Goal: Task Accomplishment & Management: Manage account settings

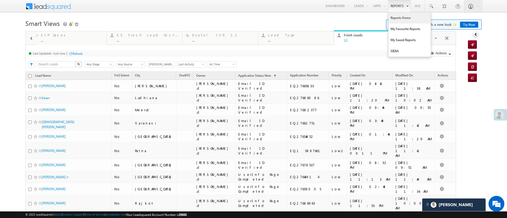
click at [393, 18] on link "Reports Home" at bounding box center [409, 17] width 42 height 11
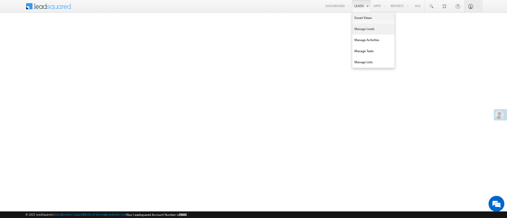
click at [365, 27] on link "Manage Leads" at bounding box center [373, 28] width 42 height 11
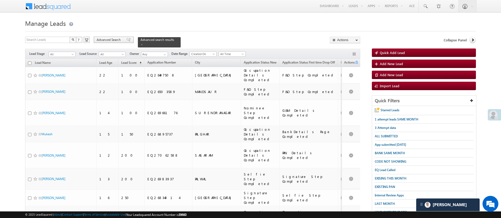
click at [110, 38] on span "Advanced Search" at bounding box center [110, 39] width 26 height 5
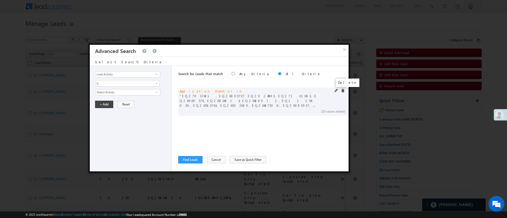
click at [342, 91] on span at bounding box center [343, 91] width 4 height 4
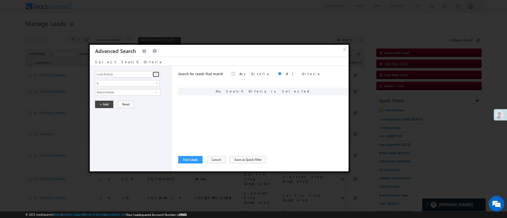
click at [155, 73] on span at bounding box center [156, 74] width 4 height 4
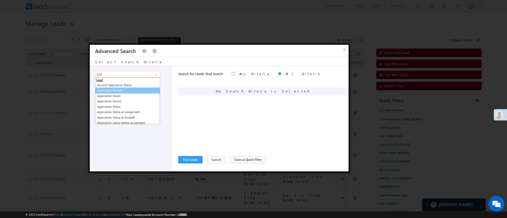
click at [139, 91] on link "Application Number" at bounding box center [127, 91] width 65 height 6
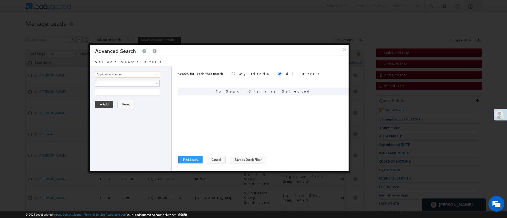
type input "Application Number"
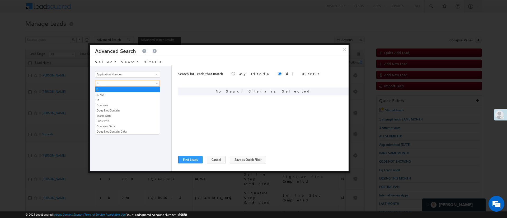
click at [138, 82] on span "Is" at bounding box center [123, 83] width 57 height 5
click at [139, 100] on link "In" at bounding box center [127, 100] width 64 height 5
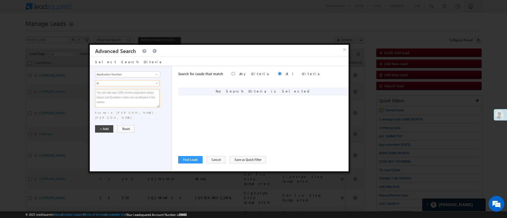
click at [139, 98] on textarea at bounding box center [127, 98] width 65 height 18
paste textarea "EQ26946386 EQ13181926 EQ26746636 EQ27119608 EQ27002740 EQ26889022 EQ27008374 EQ…"
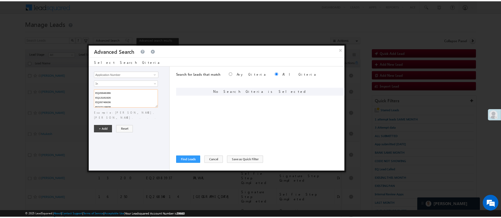
scroll to position [144, 0]
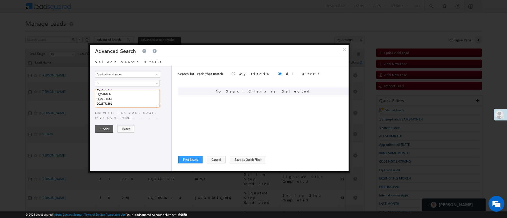
type textarea "EQ26946386 EQ13181926 EQ26746636 EQ27119608 EQ27002740 EQ26889022 EQ27008374 EQ…"
click at [96, 125] on button "+ Add" at bounding box center [104, 128] width 18 height 7
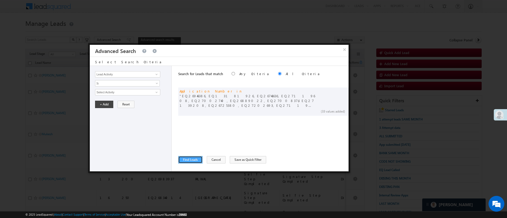
click at [184, 160] on button "Find Leads" at bounding box center [190, 159] width 24 height 7
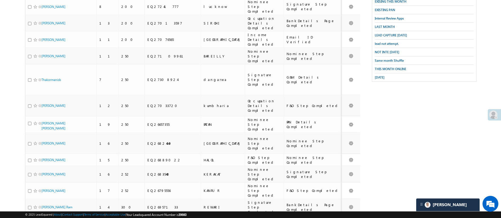
scroll to position [0, 0]
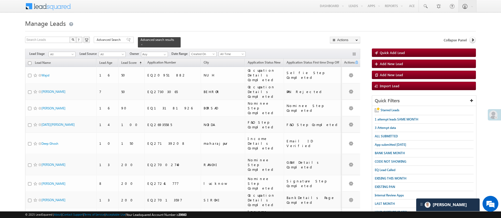
click at [29, 61] on input "checkbox" at bounding box center [29, 62] width 3 height 3
checkbox input "true"
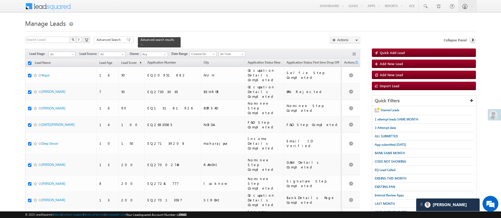
checkbox input "true"
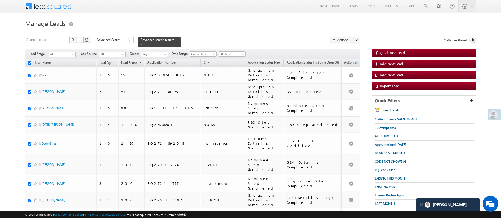
checkbox input "true"
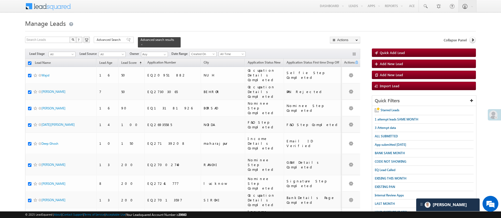
checkbox input "true"
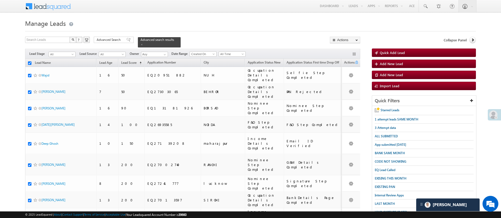
checkbox input "true"
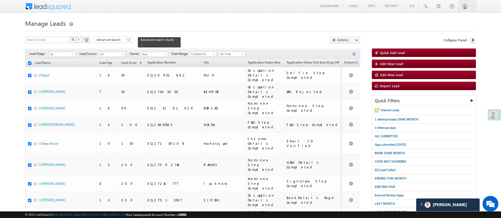
checkbox input "true"
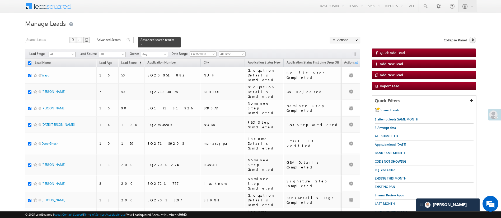
checkbox input "true"
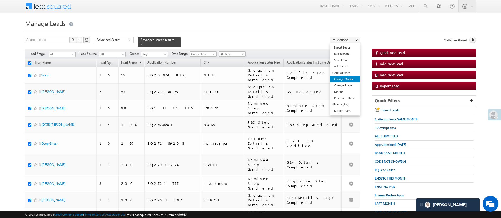
click at [346, 80] on link "Change Owner" at bounding box center [345, 79] width 30 height 6
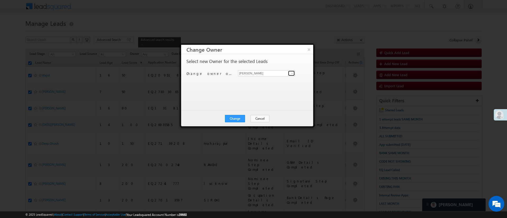
click at [290, 71] on link at bounding box center [291, 73] width 7 height 5
type input "g"
type input "y"
type input "g"
click at [259, 83] on span "Hemant.Nandwana@angelbroking.com" at bounding box center [264, 84] width 48 height 4
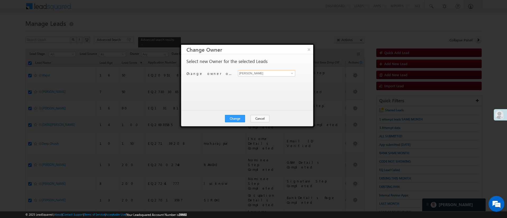
type input "Hemant Nandwana"
click at [243, 115] on div "Change Cancel Close" at bounding box center [247, 118] width 132 height 15
click at [236, 120] on button "Change" at bounding box center [235, 118] width 20 height 7
click at [250, 122] on div "Change Cancel Close" at bounding box center [247, 118] width 132 height 15
click at [250, 117] on button "Close" at bounding box center [247, 118] width 17 height 7
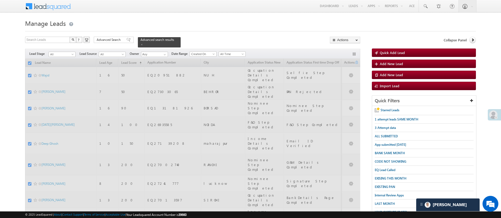
checkbox input "false"
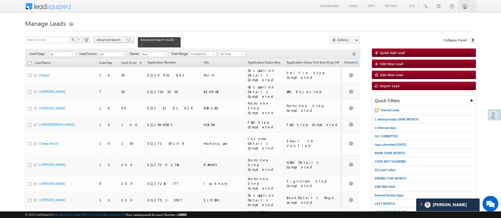
click at [114, 38] on span "Advanced Search" at bounding box center [110, 39] width 26 height 5
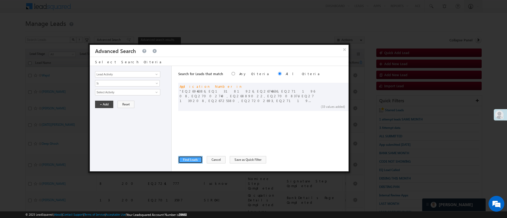
click at [196, 160] on button "Find Leads" at bounding box center [190, 159] width 24 height 7
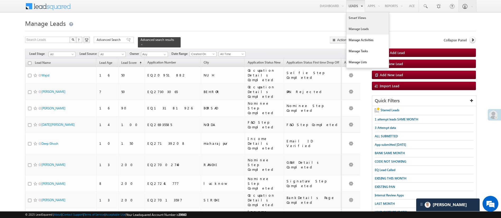
click at [355, 15] on link "Smart Views" at bounding box center [367, 17] width 42 height 11
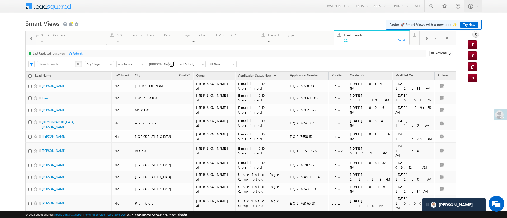
click at [172, 64] on span at bounding box center [171, 65] width 4 height 4
click at [162, 88] on link "Anuj Rajak" at bounding box center [161, 91] width 27 height 6
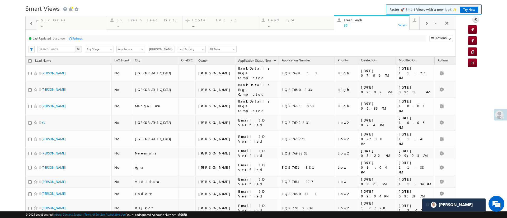
scroll to position [14, 0]
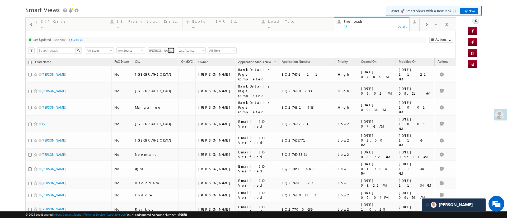
click at [169, 52] on span at bounding box center [171, 51] width 4 height 4
click at [163, 72] on link "MohammedSohail S" at bounding box center [161, 66] width 27 height 10
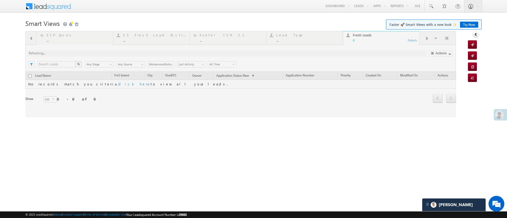
scroll to position [0, 0]
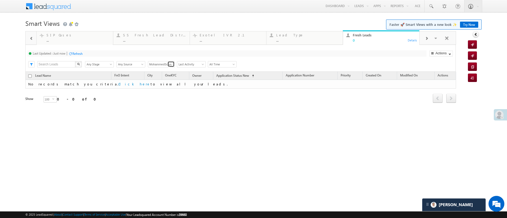
click at [170, 64] on span at bounding box center [171, 65] width 4 height 4
click at [166, 69] on link "[PERSON_NAME]" at bounding box center [161, 71] width 27 height 6
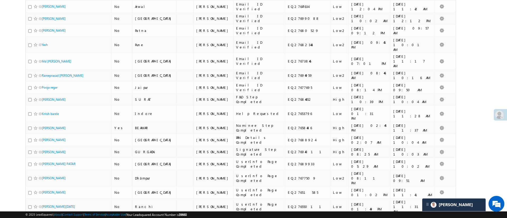
scroll to position [192, 0]
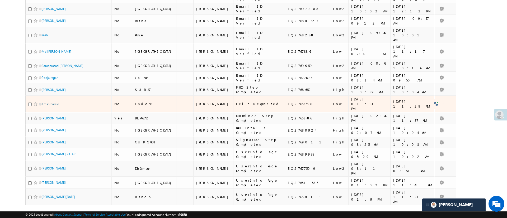
type input "[PERSON_NAME]"
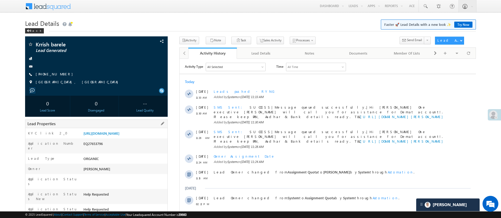
click at [135, 131] on div "[URL][DOMAIN_NAME]" at bounding box center [124, 134] width 85 height 7
click at [119, 135] on link "[URL][DOMAIN_NAME]" at bounding box center [101, 133] width 36 height 4
